Goal: Transaction & Acquisition: Purchase product/service

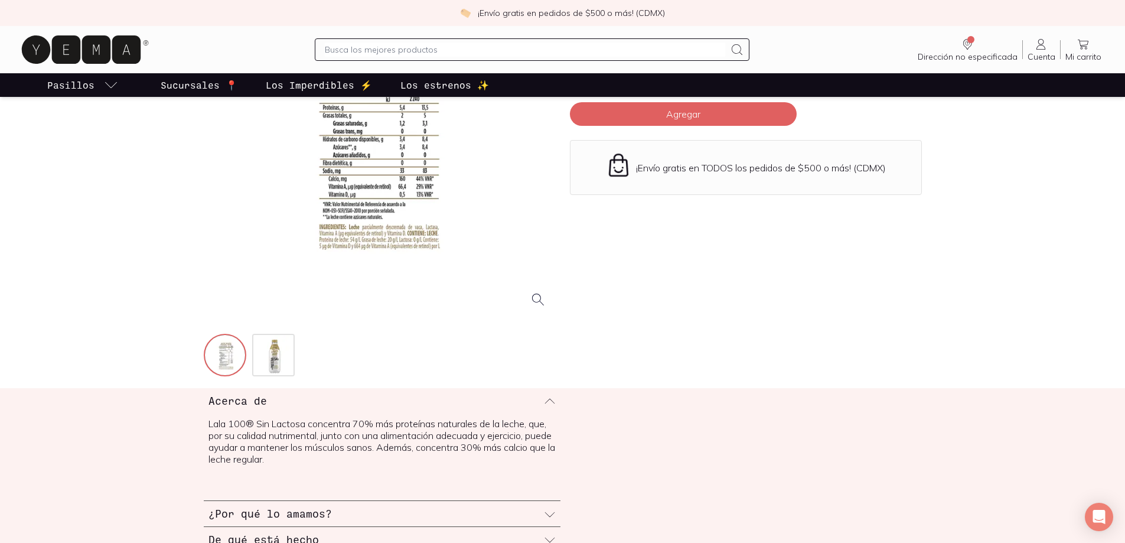
scroll to position [177, 0]
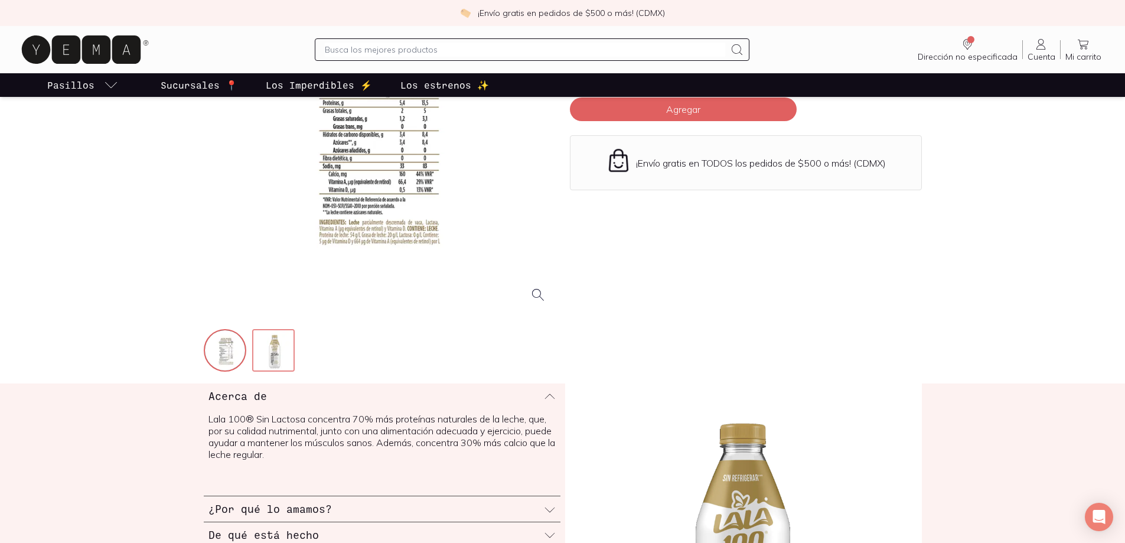
click at [267, 355] on img at bounding box center [274, 351] width 43 height 43
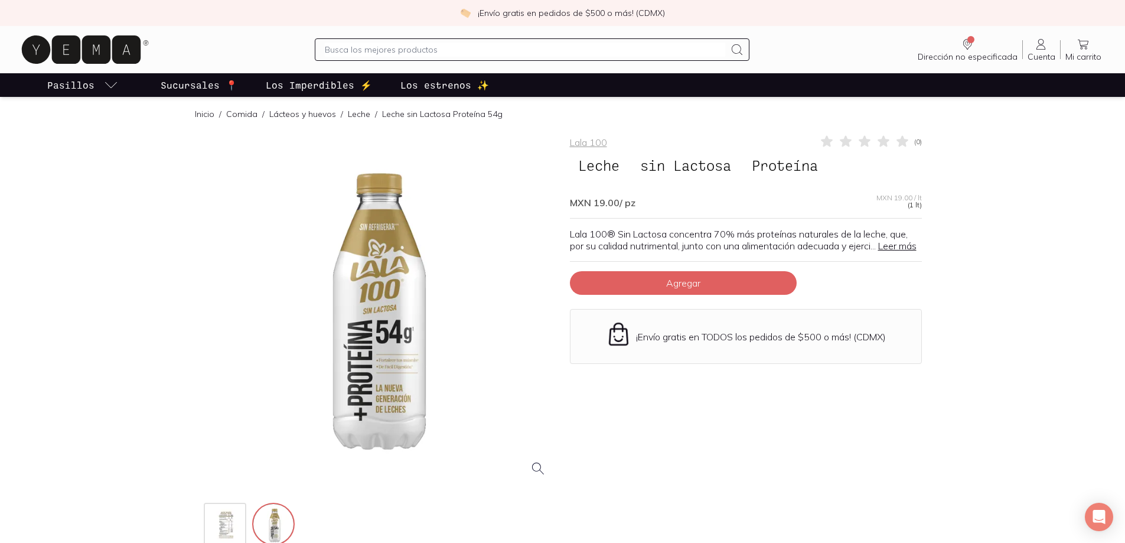
scroll to position [0, 0]
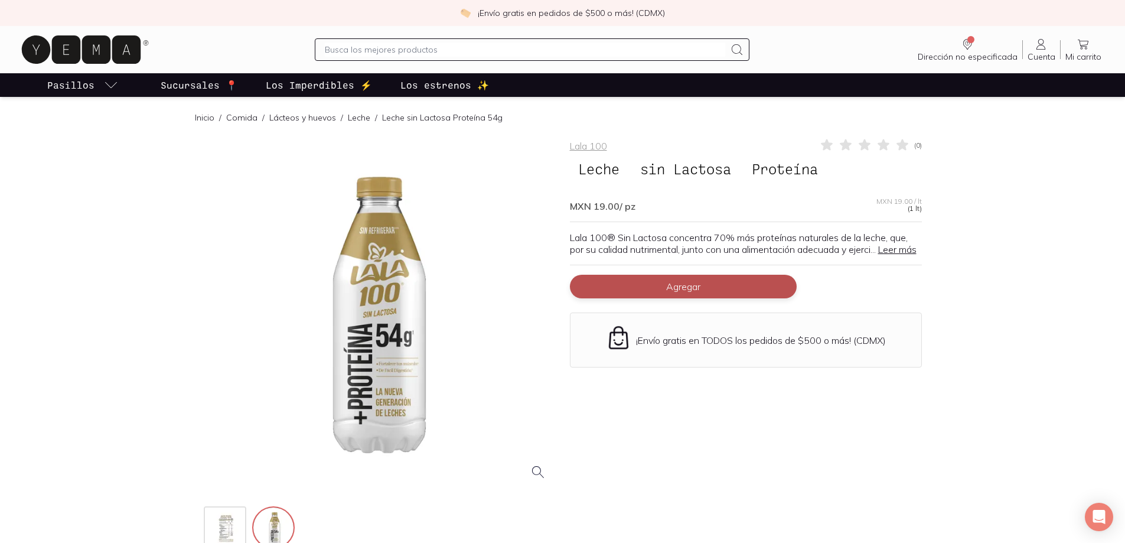
click at [694, 292] on span "Agregar" at bounding box center [683, 286] width 34 height 12
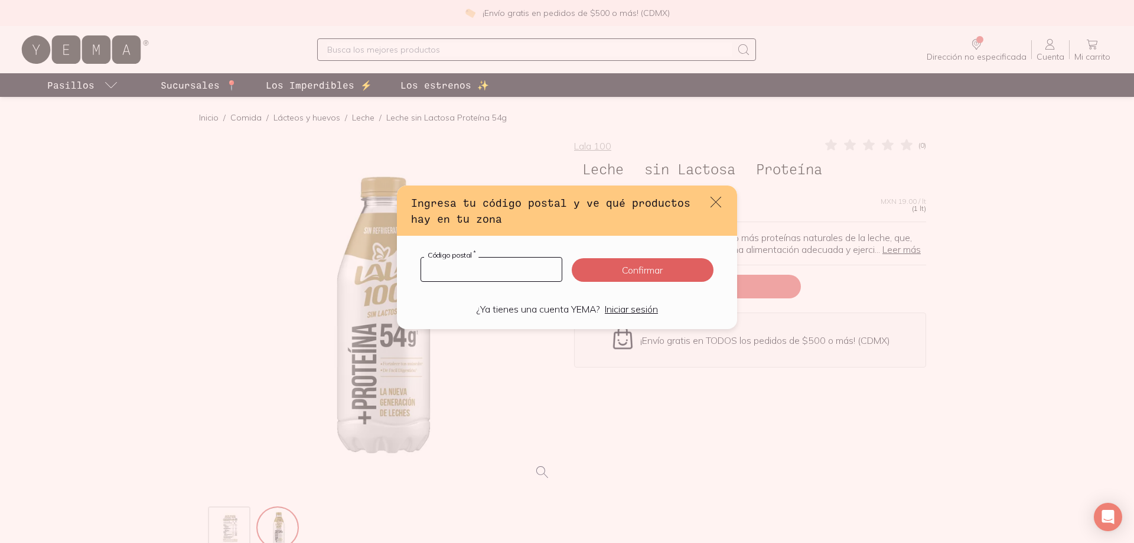
click at [538, 267] on input "default" at bounding box center [491, 269] width 141 height 24
type input "45650"
click button "Confirmar" at bounding box center [643, 270] width 142 height 24
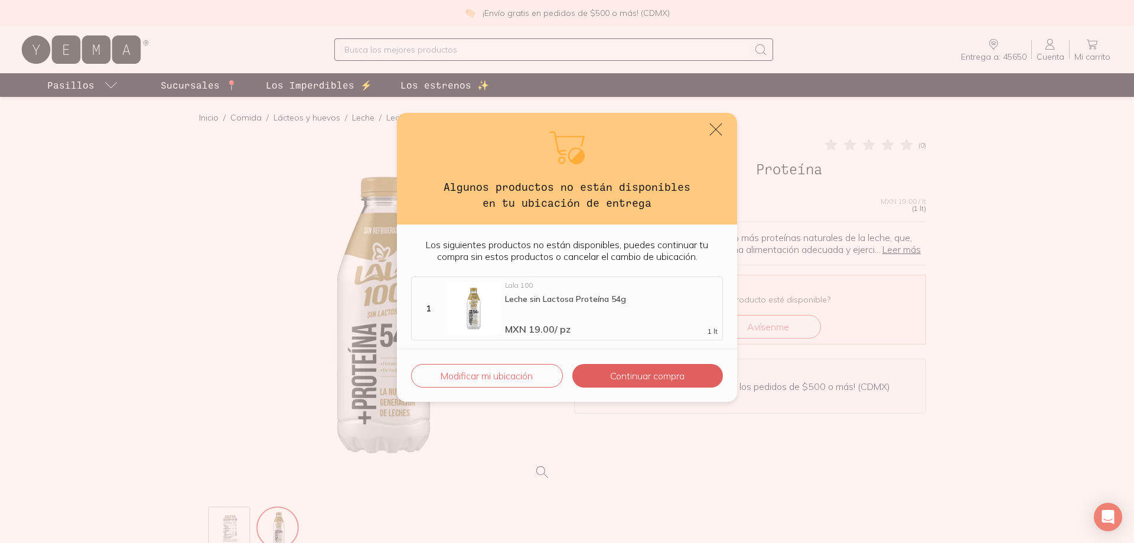
click at [716, 130] on icon "default" at bounding box center [716, 129] width 12 height 12
